Goal: Task Accomplishment & Management: Manage account settings

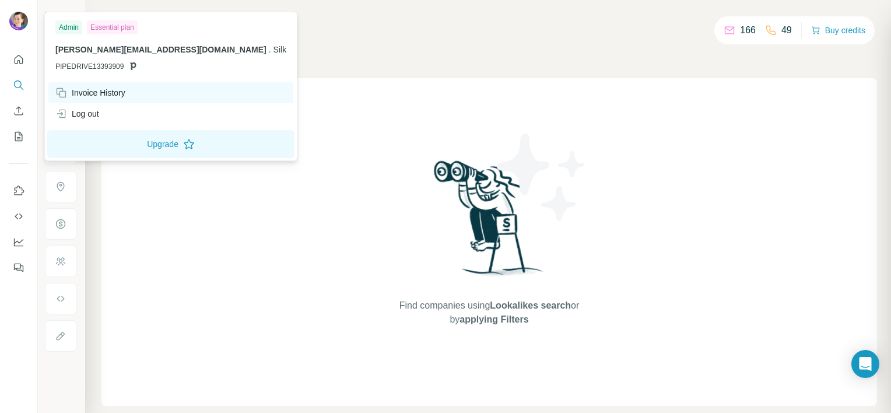
click at [101, 91] on div "Invoice History" at bounding box center [90, 93] width 70 height 12
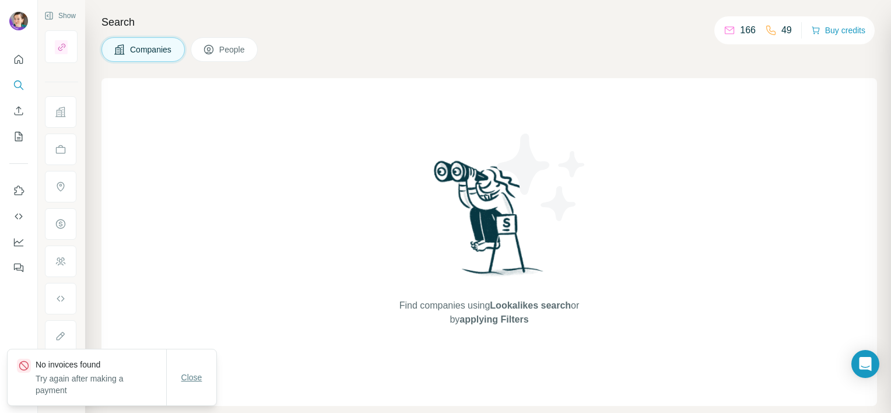
click at [196, 376] on span "Close" at bounding box center [191, 377] width 21 height 12
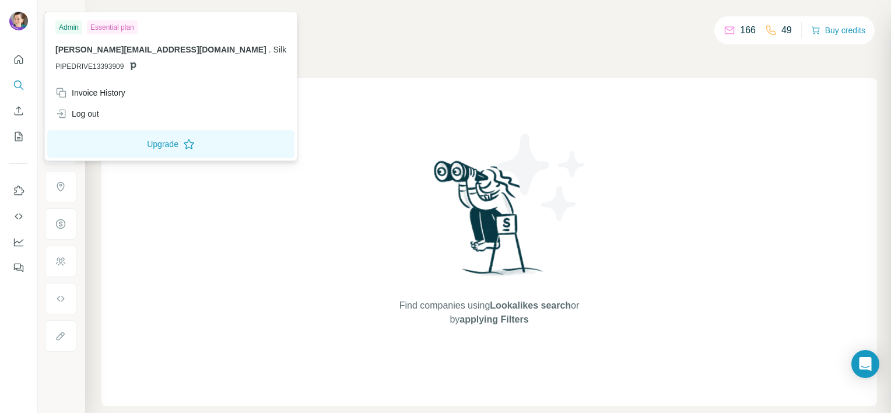
click at [75, 52] on span "[PERSON_NAME][EMAIL_ADDRESS][DOMAIN_NAME]" at bounding box center [160, 49] width 211 height 9
click at [122, 140] on button "Upgrade" at bounding box center [170, 144] width 247 height 28
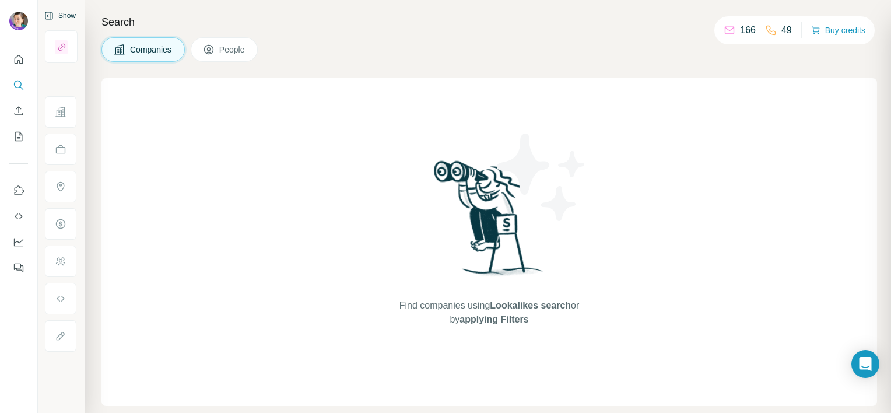
click at [58, 14] on button "Show" at bounding box center [60, 15] width 48 height 17
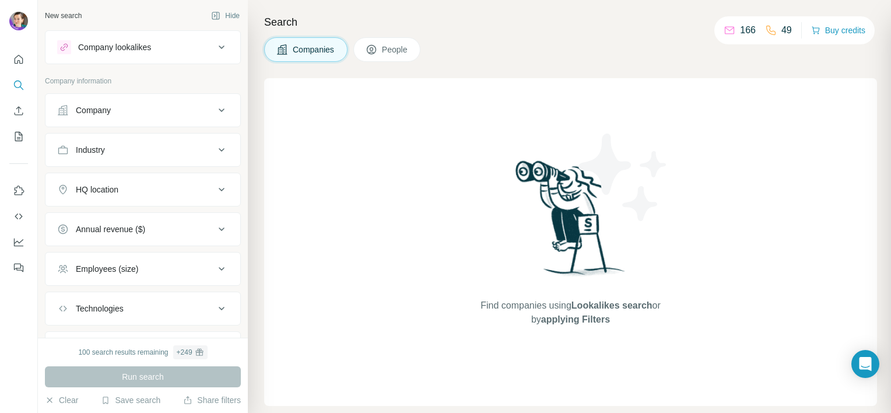
scroll to position [58, 0]
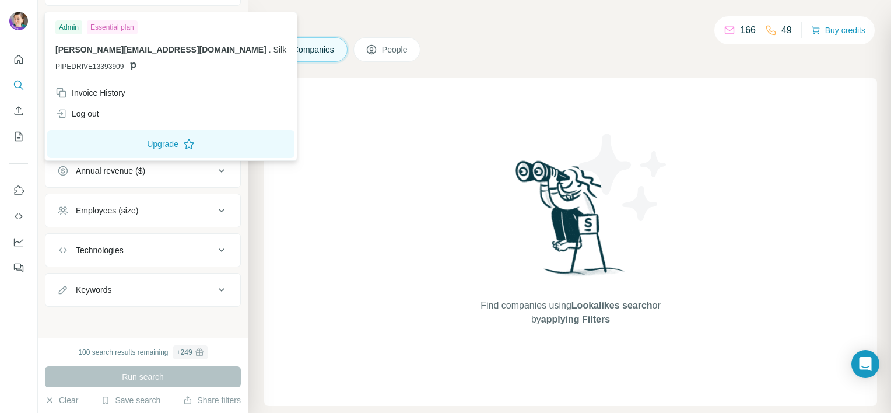
click at [16, 17] on img at bounding box center [18, 21] width 19 height 19
click at [66, 26] on div "Admin" at bounding box center [68, 27] width 27 height 14
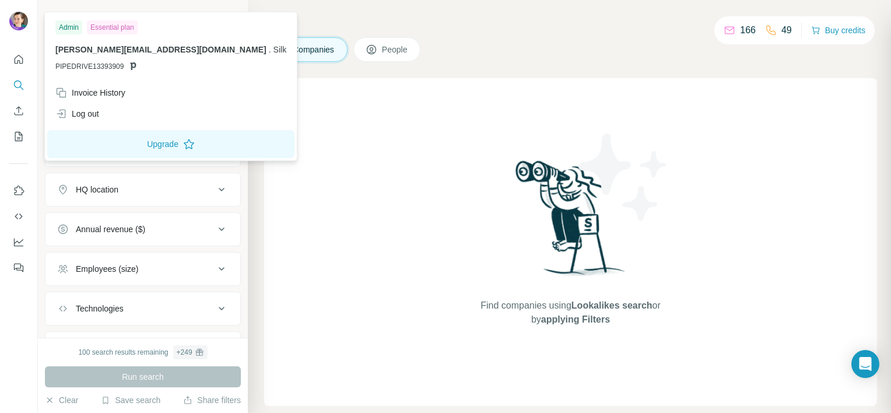
drag, startPoint x: 68, startPoint y: 25, endPoint x: 79, endPoint y: 25, distance: 11.1
click at [68, 25] on div "Admin" at bounding box center [68, 27] width 27 height 14
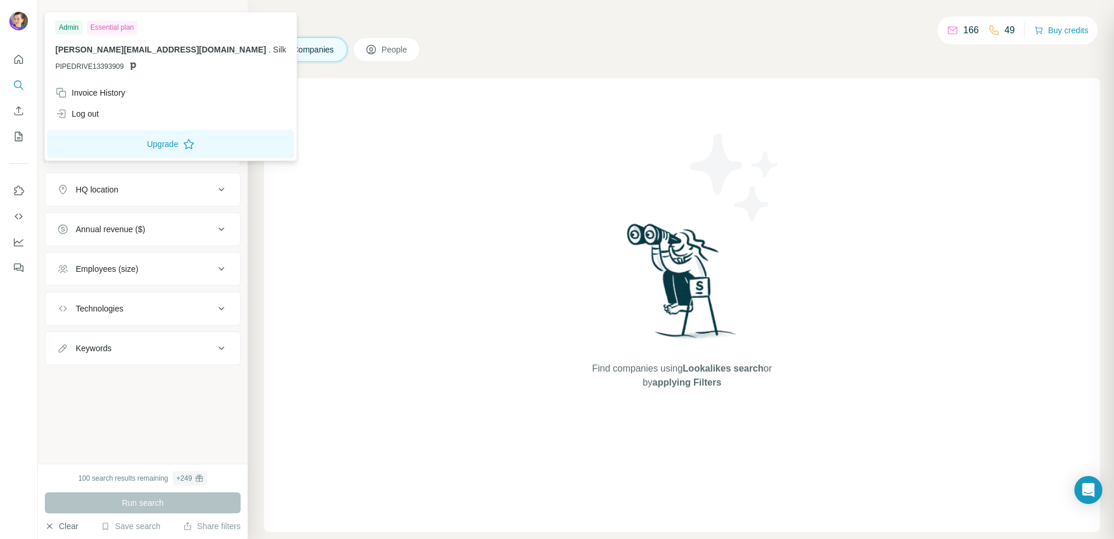
click at [65, 412] on button "Clear" at bounding box center [61, 526] width 33 height 12
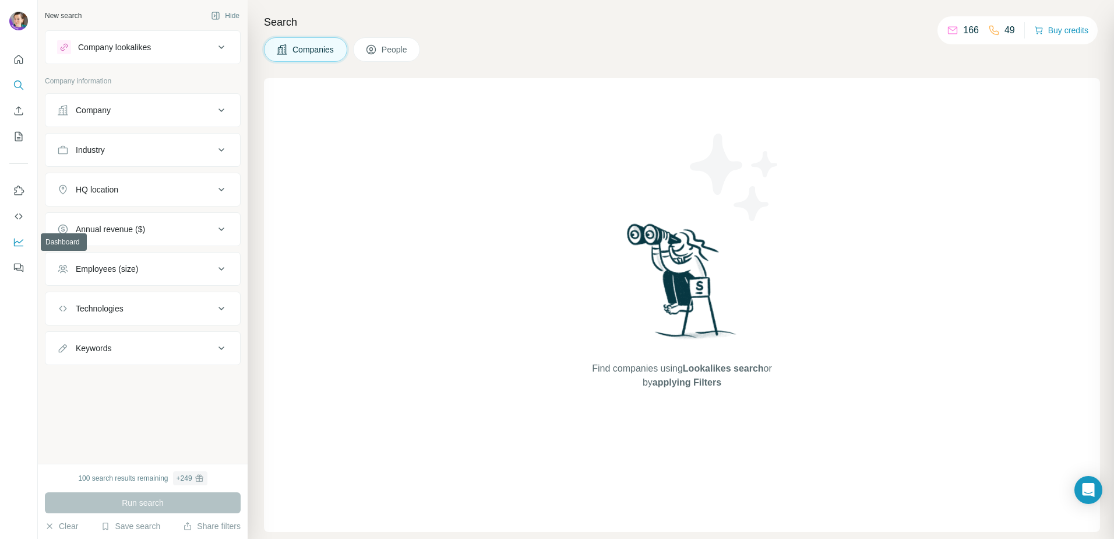
click at [19, 242] on icon "Dashboard" at bounding box center [18, 241] width 9 height 5
